Goal: Book appointment/travel/reservation

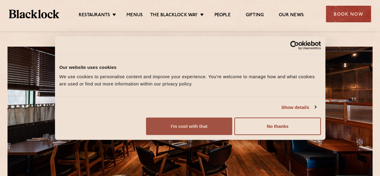
click at [232, 135] on button "I'm cool with that" at bounding box center [189, 125] width 86 height 17
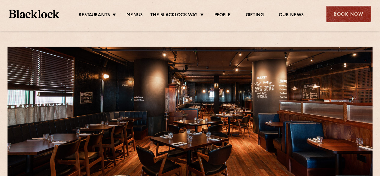
click at [343, 22] on div "Book Now" at bounding box center [348, 14] width 45 height 17
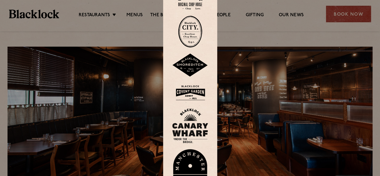
click at [185, 130] on img at bounding box center [190, 125] width 36 height 35
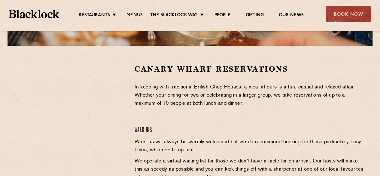
scroll to position [180, 0]
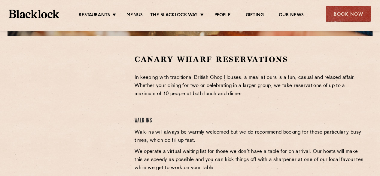
click at [325, 100] on div "Canary Wharf Reservations In keeping with traditional British Chop Houses, a me…" at bounding box center [249, 143] width 239 height 179
click at [315, 99] on div "Canary Wharf Reservations In keeping with traditional British Chop Houses, a me…" at bounding box center [249, 143] width 239 height 179
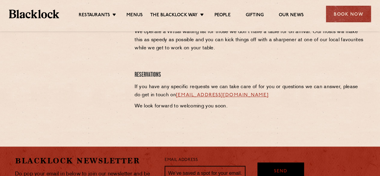
scroll to position [300, 0]
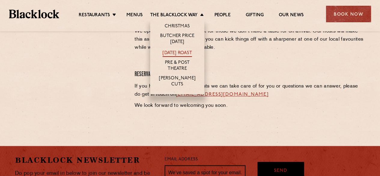
click at [181, 52] on link "[DATE] Roast" at bounding box center [176, 53] width 29 height 7
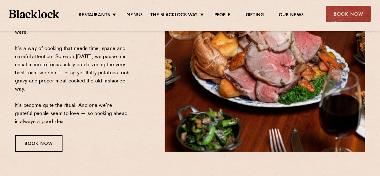
scroll to position [150, 0]
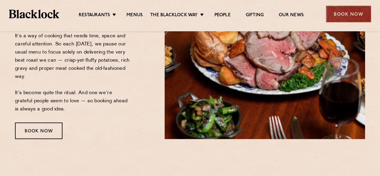
click at [354, 15] on div "Book Now" at bounding box center [348, 14] width 45 height 17
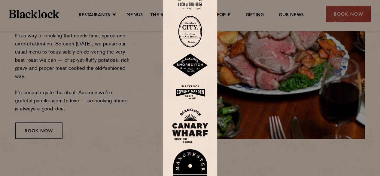
click at [278, 82] on div at bounding box center [190, 88] width 380 height 176
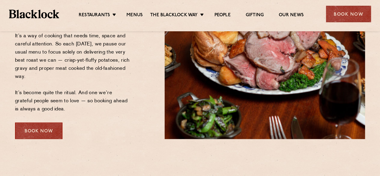
click at [47, 132] on div "Book Now" at bounding box center [38, 130] width 47 height 17
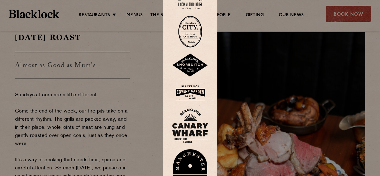
scroll to position [90, 0]
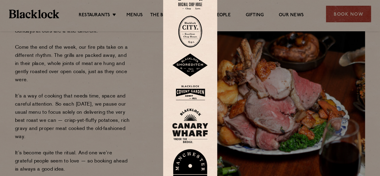
click at [193, 124] on img at bounding box center [190, 125] width 36 height 35
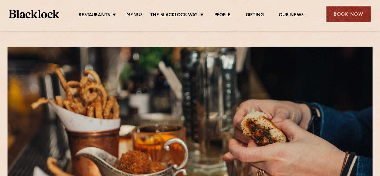
click at [351, 16] on div "Book Now" at bounding box center [348, 14] width 45 height 17
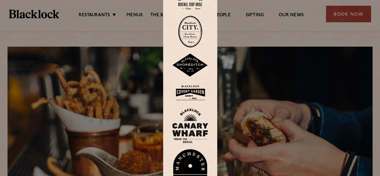
click at [189, 126] on img at bounding box center [190, 125] width 36 height 35
